Goal: Find specific page/section: Find specific page/section

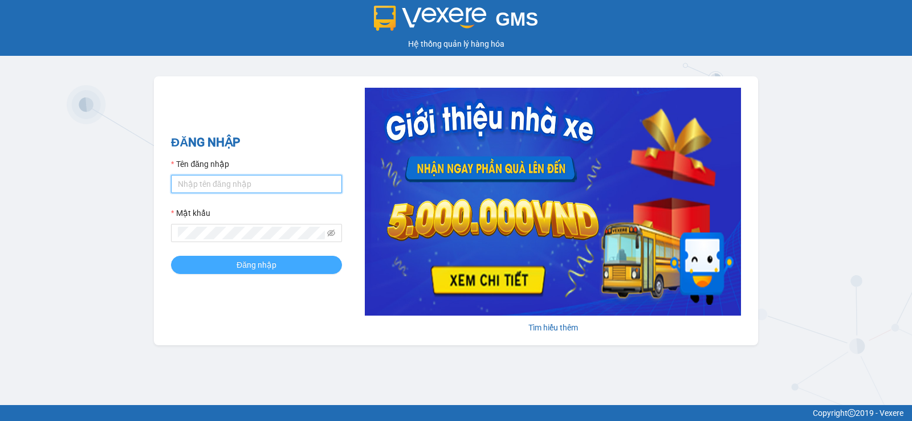
type input "vinh.nhuquynh"
click at [243, 269] on span "Đăng nhập" at bounding box center [257, 265] width 40 height 13
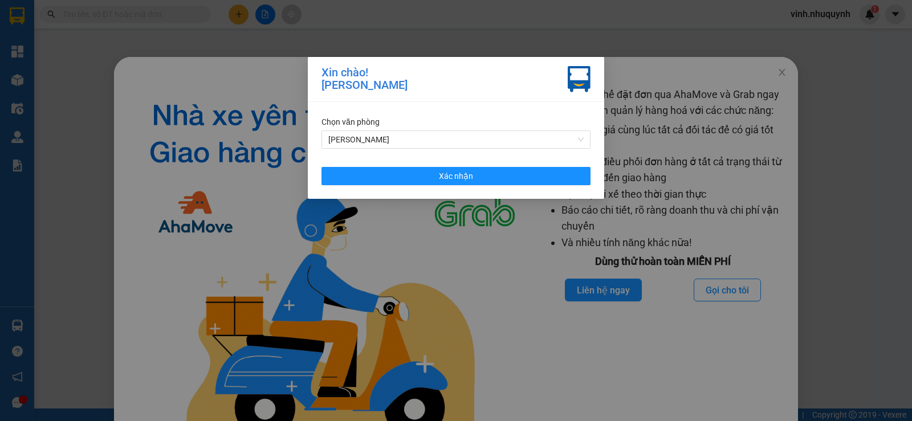
click at [443, 187] on div "Chọn văn phòng Phan Rang Xác nhận" at bounding box center [456, 150] width 296 height 97
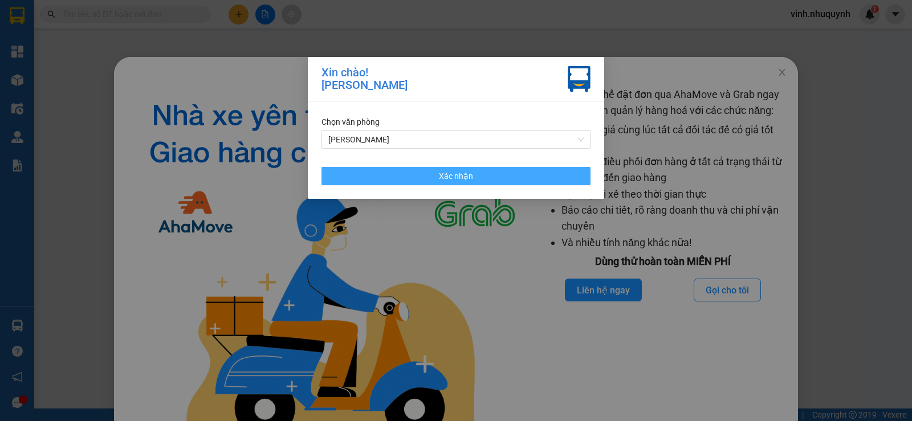
drag, startPoint x: 457, startPoint y: 181, endPoint x: 219, endPoint y: 214, distance: 239.4
click at [457, 181] on span "Xác nhận" at bounding box center [456, 176] width 34 height 13
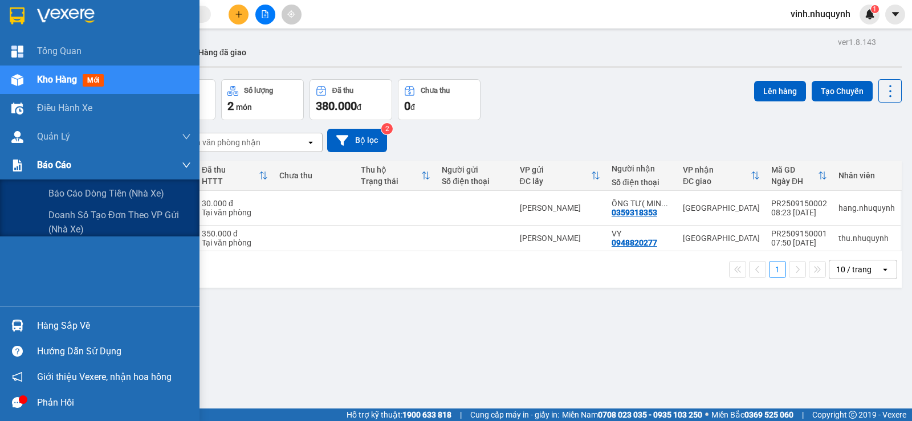
click at [89, 165] on div "Báo cáo" at bounding box center [114, 165] width 154 height 29
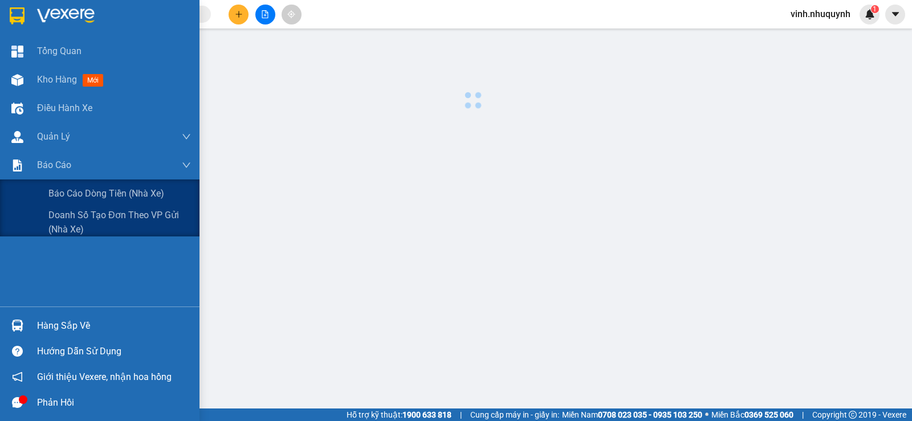
drag, startPoint x: 90, startPoint y: 219, endPoint x: 59, endPoint y: 257, distance: 49.0
click at [89, 220] on span "Doanh số tạo đơn theo VP gửi (nhà xe)" at bounding box center [119, 222] width 143 height 29
